Goal: Task Accomplishment & Management: Use online tool/utility

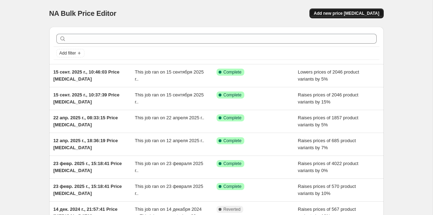
click at [348, 14] on span "Add new price [MEDICAL_DATA]" at bounding box center [345, 14] width 65 height 6
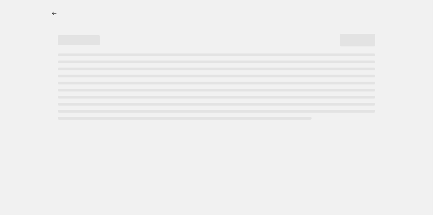
select select "percentage"
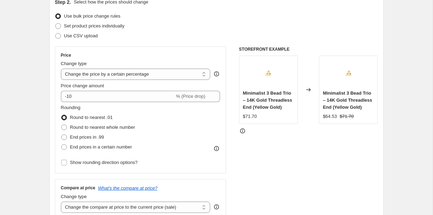
scroll to position [95, 0]
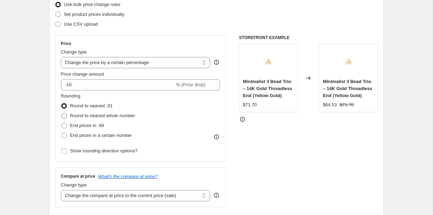
click at [63, 115] on span at bounding box center [64, 116] width 6 height 6
click at [62, 113] on input "Round to nearest whole number" at bounding box center [61, 113] width 0 height 0
radio input "true"
click at [65, 127] on span at bounding box center [64, 126] width 6 height 6
click at [62, 123] on input "End prices in .99" at bounding box center [61, 123] width 0 height 0
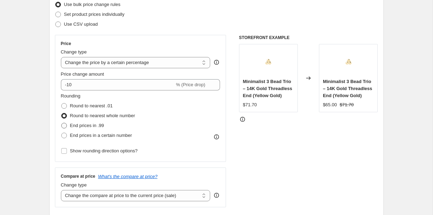
radio input "true"
click at [64, 137] on span at bounding box center [64, 136] width 6 height 6
click at [62, 133] on input "End prices in a certain number" at bounding box center [61, 133] width 0 height 0
radio input "true"
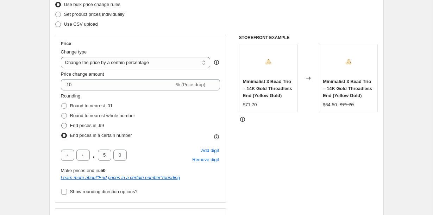
click at [63, 121] on label "End prices in .99" at bounding box center [82, 126] width 43 height 10
click at [62, 123] on input "End prices in .99" at bounding box center [61, 123] width 0 height 0
radio input "true"
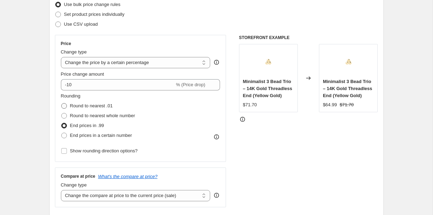
click at [62, 107] on span at bounding box center [64, 106] width 6 height 6
click at [62, 103] on input "Round to nearest .01" at bounding box center [61, 103] width 0 height 0
radio input "true"
click at [64, 119] on span at bounding box center [64, 116] width 6 height 6
click at [62, 113] on input "Round to nearest whole number" at bounding box center [61, 113] width 0 height 0
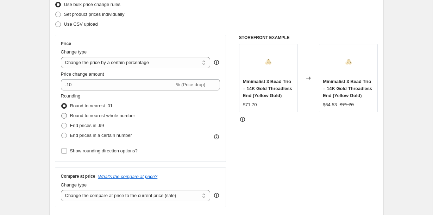
radio input "true"
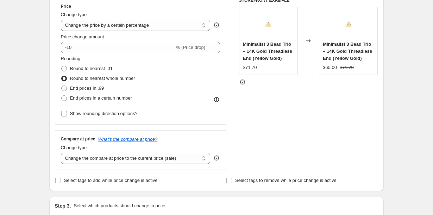
scroll to position [154, 0]
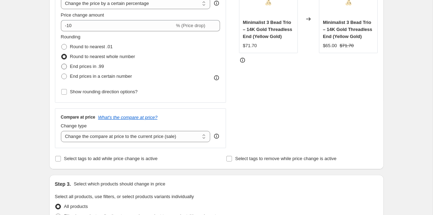
click at [61, 66] on span at bounding box center [64, 67] width 6 height 6
click at [61, 64] on input "End prices in .99" at bounding box center [61, 64] width 0 height 0
radio input "true"
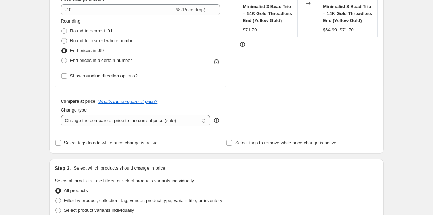
scroll to position [160, 0]
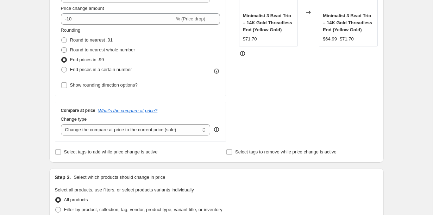
click at [63, 51] on span at bounding box center [64, 50] width 6 height 6
click at [62, 47] on input "Round to nearest whole number" at bounding box center [61, 47] width 0 height 0
radio input "true"
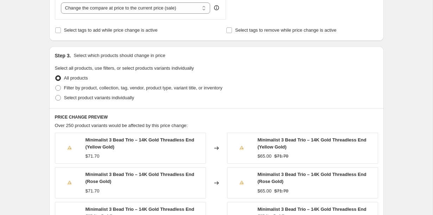
scroll to position [283, 0]
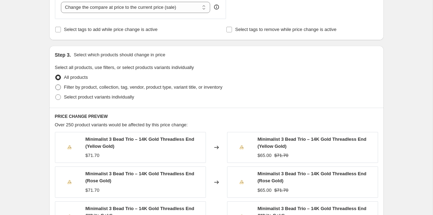
click at [59, 88] on span at bounding box center [58, 87] width 6 height 6
click at [56, 85] on input "Filter by product, collection, tag, vendor, product type, variant title, or inv…" at bounding box center [55, 84] width 0 height 0
radio input "true"
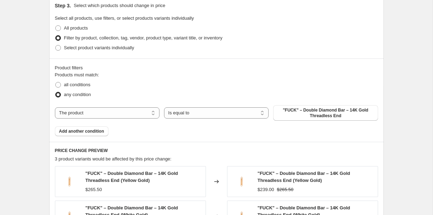
scroll to position [332, 0]
click at [135, 113] on select "The product The product's collection The product's tag The product's vendor The…" at bounding box center [107, 112] width 104 height 11
select select "vendor"
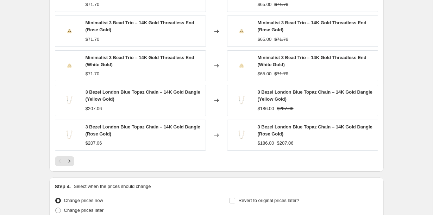
scroll to position [512, 0]
click at [71, 161] on icon "Next" at bounding box center [69, 161] width 7 height 7
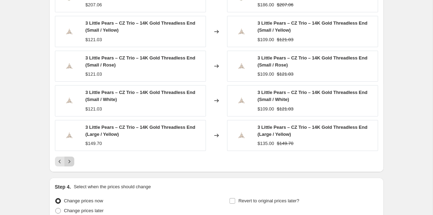
click at [71, 161] on icon "Next" at bounding box center [69, 161] width 7 height 7
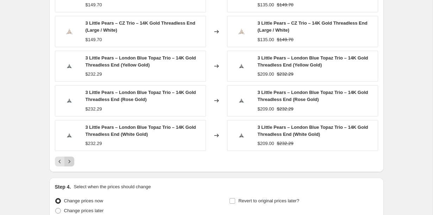
click at [71, 161] on icon "Next" at bounding box center [69, 161] width 7 height 7
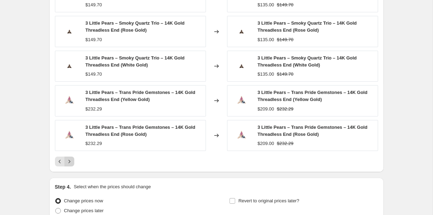
click at [71, 161] on icon "Next" at bounding box center [69, 161] width 7 height 7
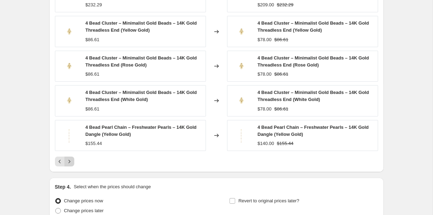
click at [71, 161] on icon "Next" at bounding box center [69, 161] width 7 height 7
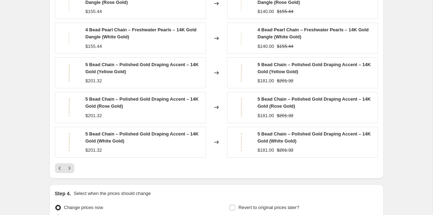
scroll to position [506, 0]
click at [68, 167] on icon "Next" at bounding box center [69, 167] width 7 height 7
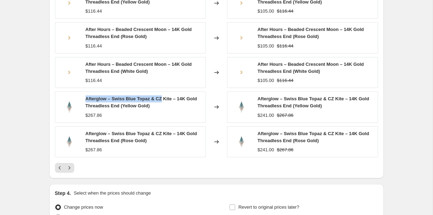
drag, startPoint x: 85, startPoint y: 99, endPoint x: 164, endPoint y: 99, distance: 78.4
click at [164, 99] on span "Afterglow – Swiss Blue Topaz & CZ Kite – 14K Gold Threadless End (Yellow Gold)" at bounding box center [140, 102] width 111 height 12
copy span "Afterglow – Swiss Blue Topaz & CZ"
click at [71, 167] on icon "Next" at bounding box center [69, 167] width 7 height 7
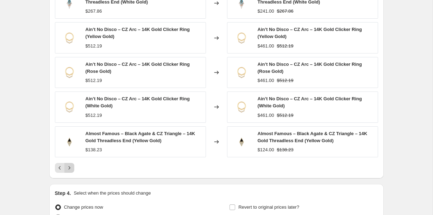
click at [71, 167] on icon "Next" at bounding box center [69, 167] width 7 height 7
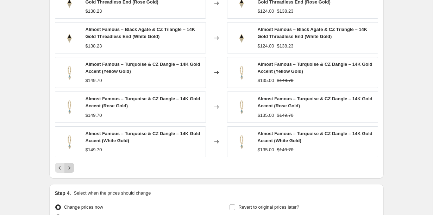
click at [71, 167] on icon "Next" at bounding box center [69, 167] width 7 height 7
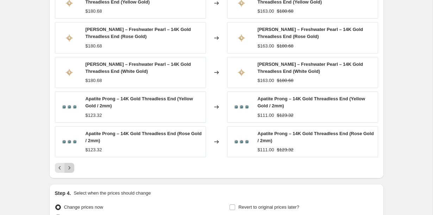
click at [71, 167] on icon "Next" at bounding box center [69, 167] width 7 height 7
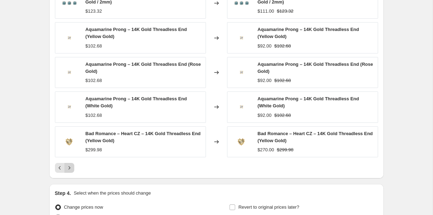
click at [71, 167] on icon "Next" at bounding box center [69, 167] width 7 height 7
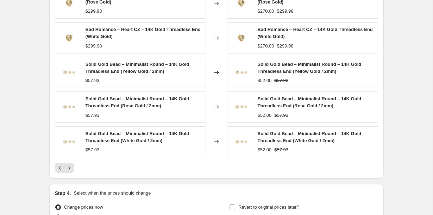
scroll to position [453, 0]
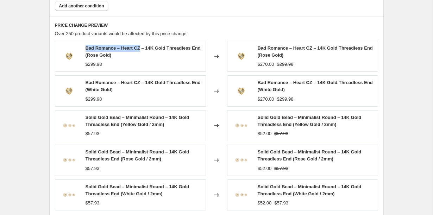
drag, startPoint x: 85, startPoint y: 49, endPoint x: 140, endPoint y: 50, distance: 55.2
click at [140, 50] on span "Bad Romance – Heart CZ – 14K Gold Threadless End (Rose Gold)" at bounding box center [142, 51] width 115 height 12
copy span "Bad Romance – Heart CZ"
click at [211, 64] on div "Changed to" at bounding box center [216, 56] width 21 height 31
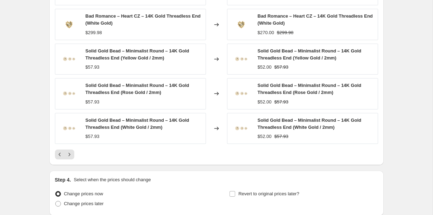
scroll to position [579, 0]
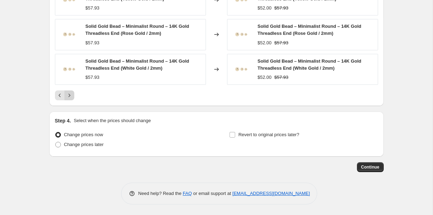
click at [71, 97] on icon "Next" at bounding box center [69, 95] width 7 height 7
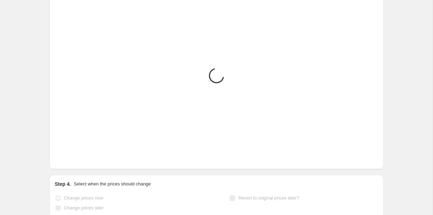
scroll to position [491, 0]
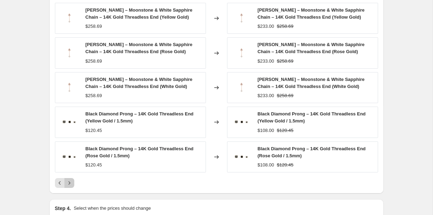
click at [69, 183] on icon "Next" at bounding box center [69, 182] width 7 height 7
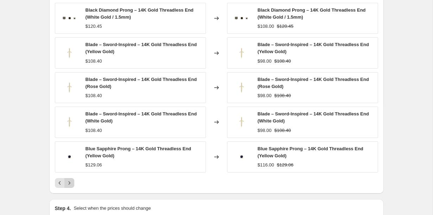
click at [69, 183] on icon "Next" at bounding box center [69, 182] width 7 height 7
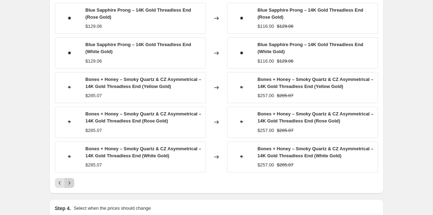
click at [69, 183] on icon "Next" at bounding box center [69, 182] width 7 height 7
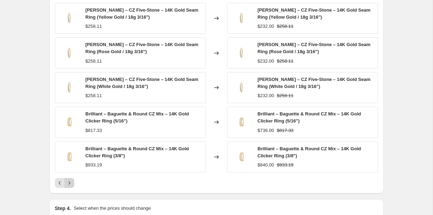
click at [69, 183] on icon "Next" at bounding box center [69, 182] width 7 height 7
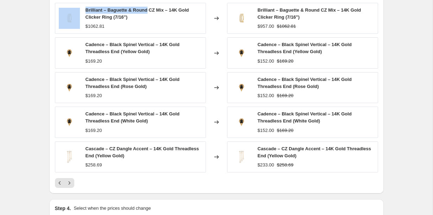
drag, startPoint x: 81, startPoint y: 8, endPoint x: 149, endPoint y: 10, distance: 67.5
click at [149, 10] on div "Brilliant – Baguette & Round CZ Mix – 14K Gold Clicker Ring (7/16") $1062.81" at bounding box center [130, 18] width 151 height 31
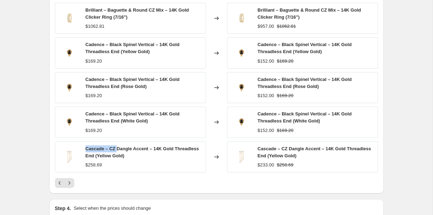
drag, startPoint x: 85, startPoint y: 148, endPoint x: 117, endPoint y: 146, distance: 32.1
click at [117, 146] on div "Cascade – CZ Dangle Accent – 14K Gold Threadless End (Yellow Gold) $258.69" at bounding box center [130, 156] width 151 height 31
copy span "Cascade – [GEOGRAPHIC_DATA]"
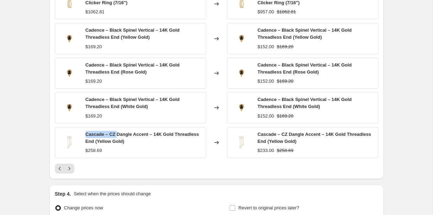
scroll to position [504, 0]
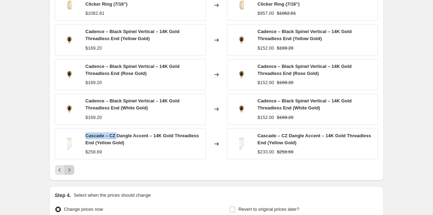
click at [68, 169] on icon "Next" at bounding box center [69, 169] width 7 height 7
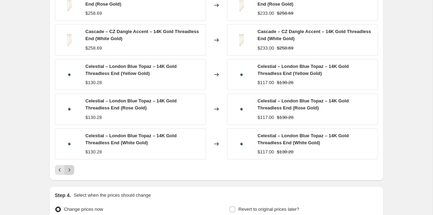
click at [68, 169] on icon "Next" at bounding box center [69, 169] width 7 height 7
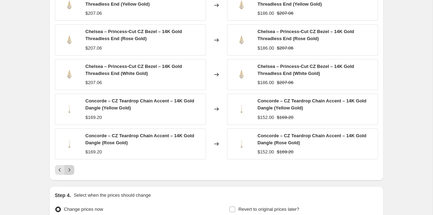
click at [68, 169] on icon "Next" at bounding box center [69, 169] width 7 height 7
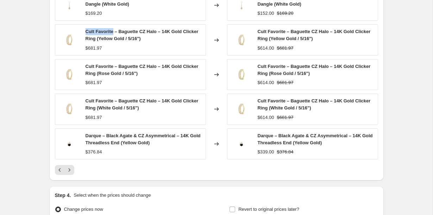
drag, startPoint x: 83, startPoint y: 31, endPoint x: 113, endPoint y: 32, distance: 29.9
click at [113, 32] on div "Cult Favorite – Baguette CZ Halo – 14K Gold Clicker Ring (Yellow Gold / 5/16") …" at bounding box center [130, 39] width 151 height 31
copy span "Cult Favorite"
drag, startPoint x: 147, startPoint y: 32, endPoint x: 86, endPoint y: 31, distance: 60.9
click at [86, 31] on span "Cult Favorite – Baguette CZ Halo – 14K Gold Clicker Ring (Yellow Gold / 5/16")" at bounding box center [141, 35] width 113 height 12
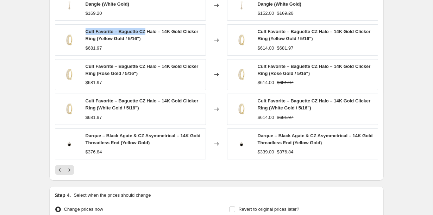
copy span "Cult Favorite – Baguette CZ"
